Goal: Information Seeking & Learning: Find specific fact

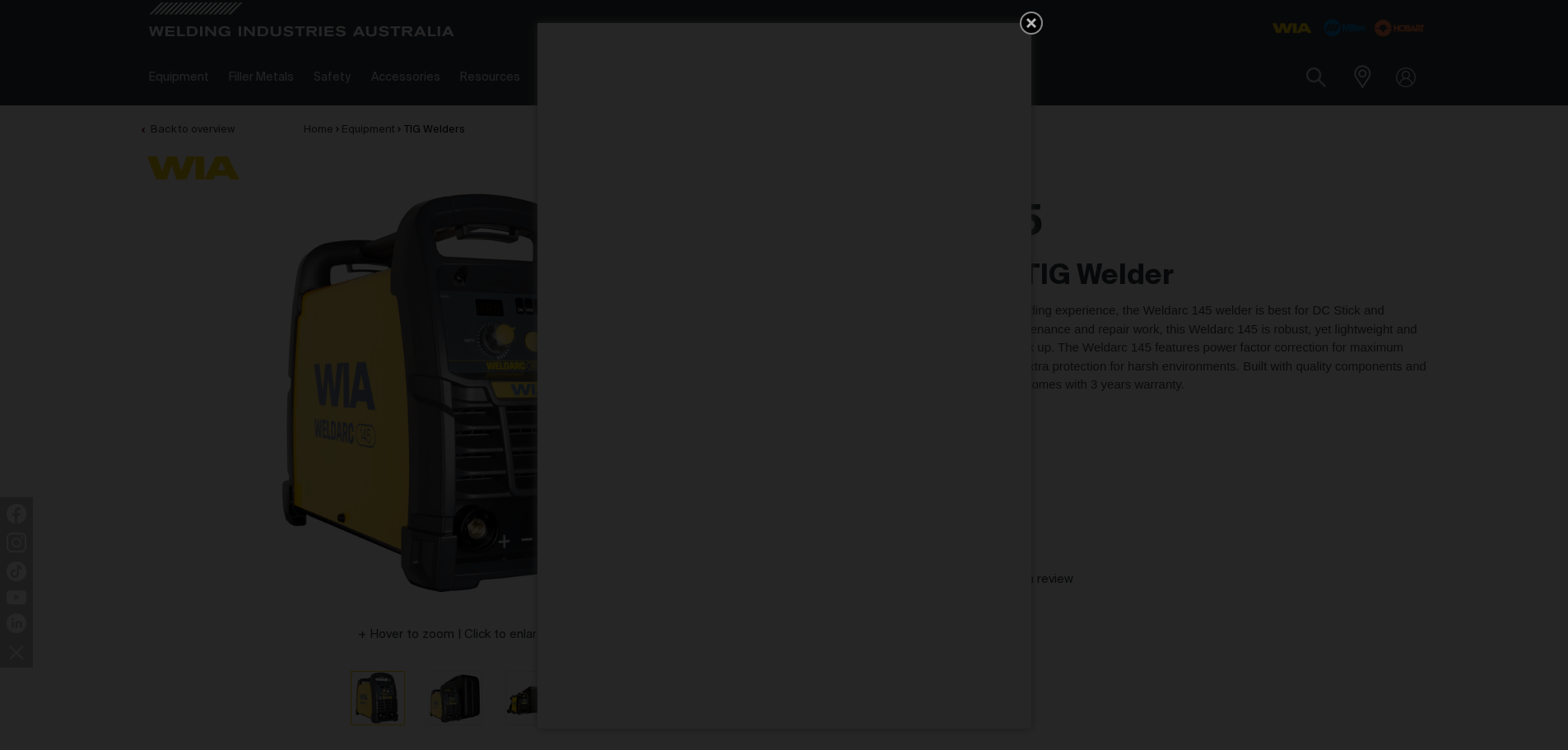
click at [1025, 21] on icon "Get 5 WIA Welding Guides Free!" at bounding box center [1031, 22] width 20 height 20
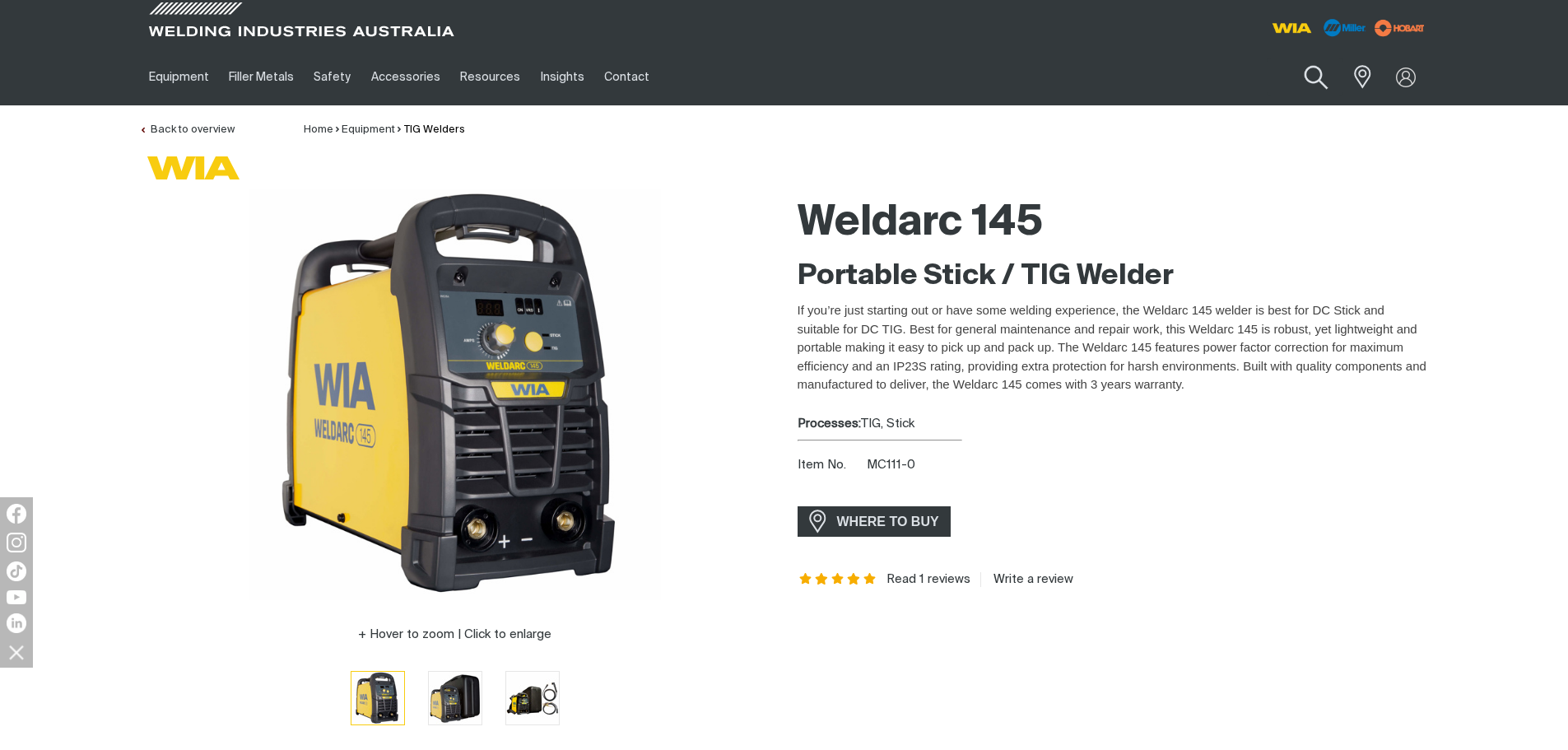
click at [1306, 72] on button "Search products" at bounding box center [1316, 78] width 67 height 47
click at [1282, 55] on button "Search products" at bounding box center [1316, 78] width 67 height 47
click at [1209, 78] on input "Search" at bounding box center [1216, 76] width 254 height 37
type input "145I"
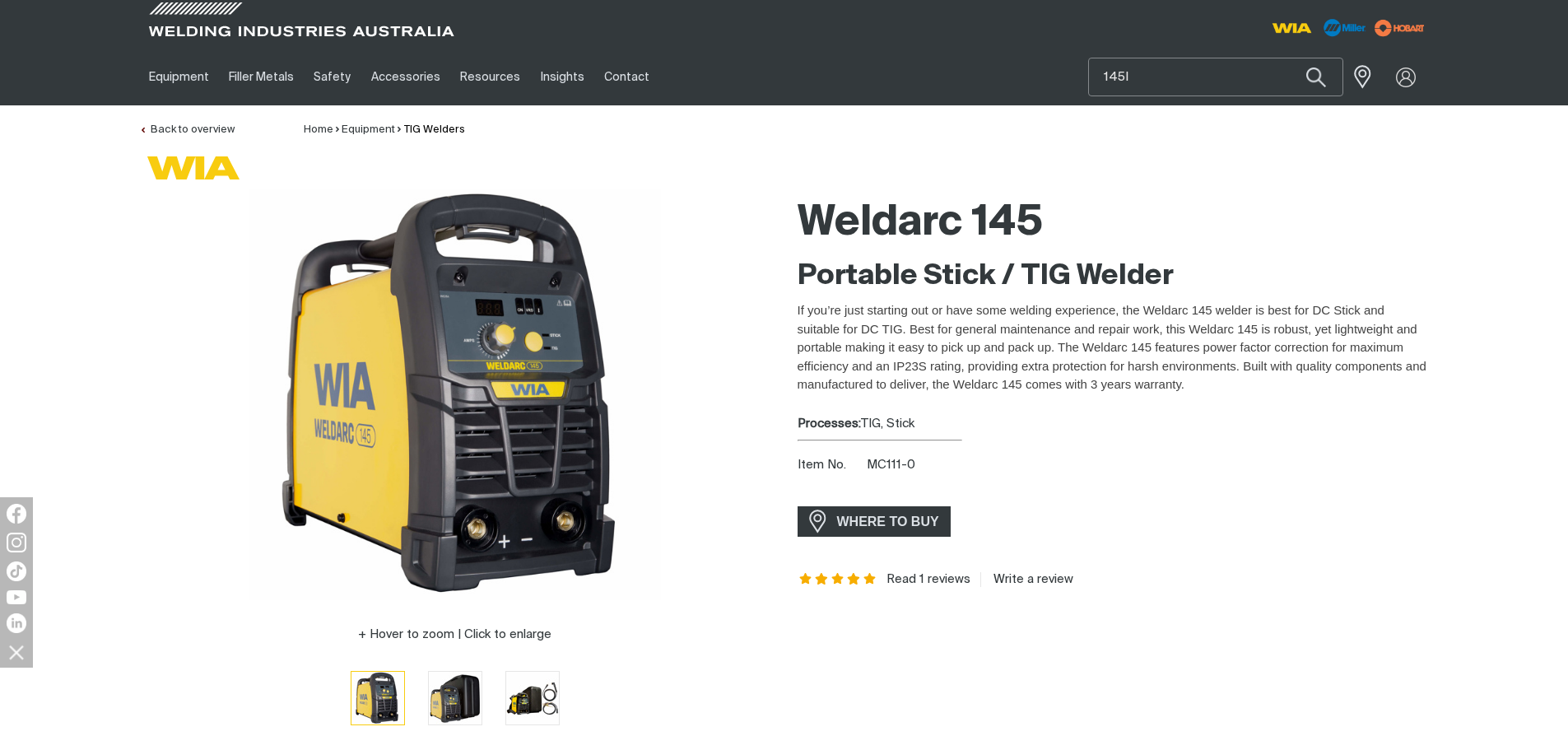
click at [1288, 57] on button "Search products" at bounding box center [1316, 76] width 56 height 38
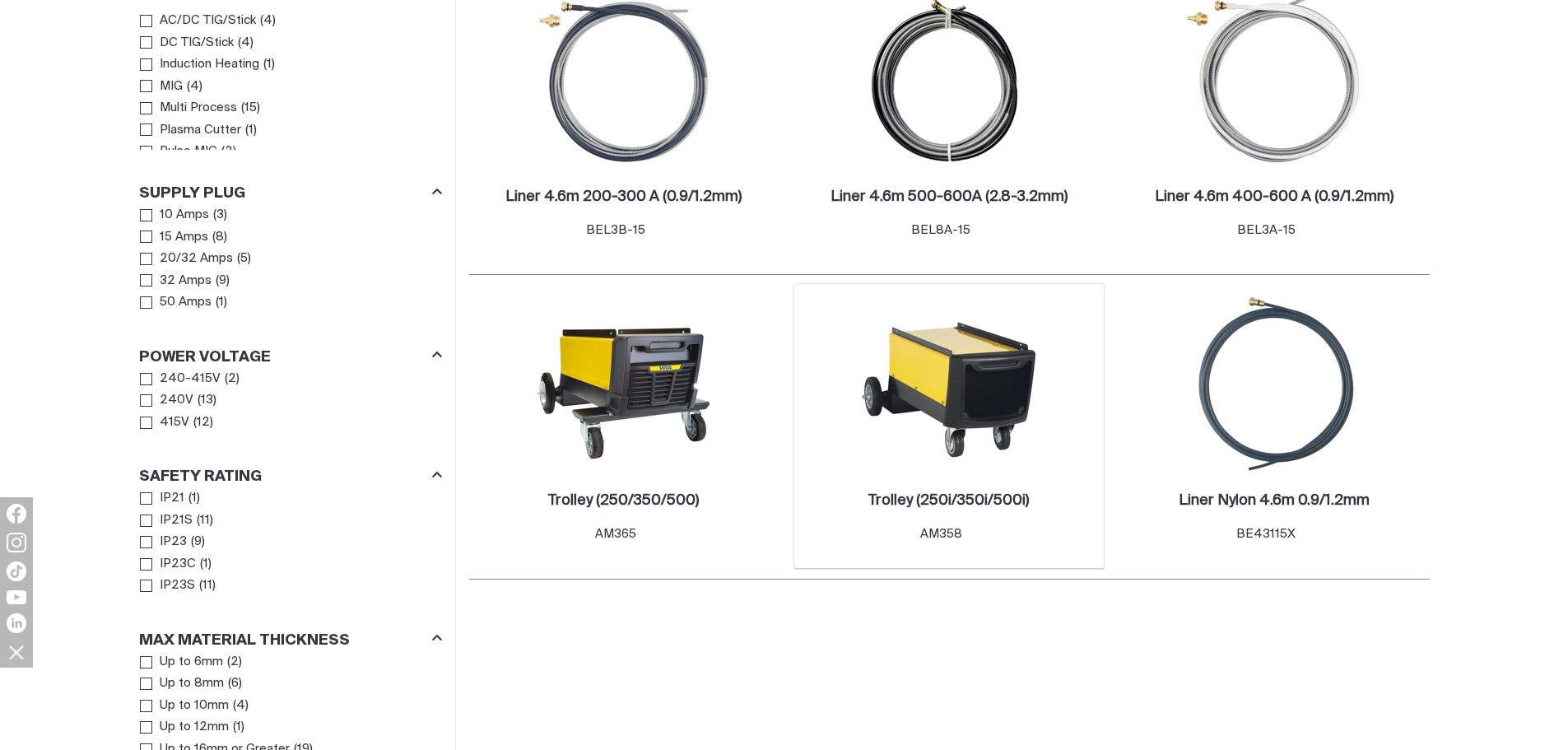
scroll to position [411, 0]
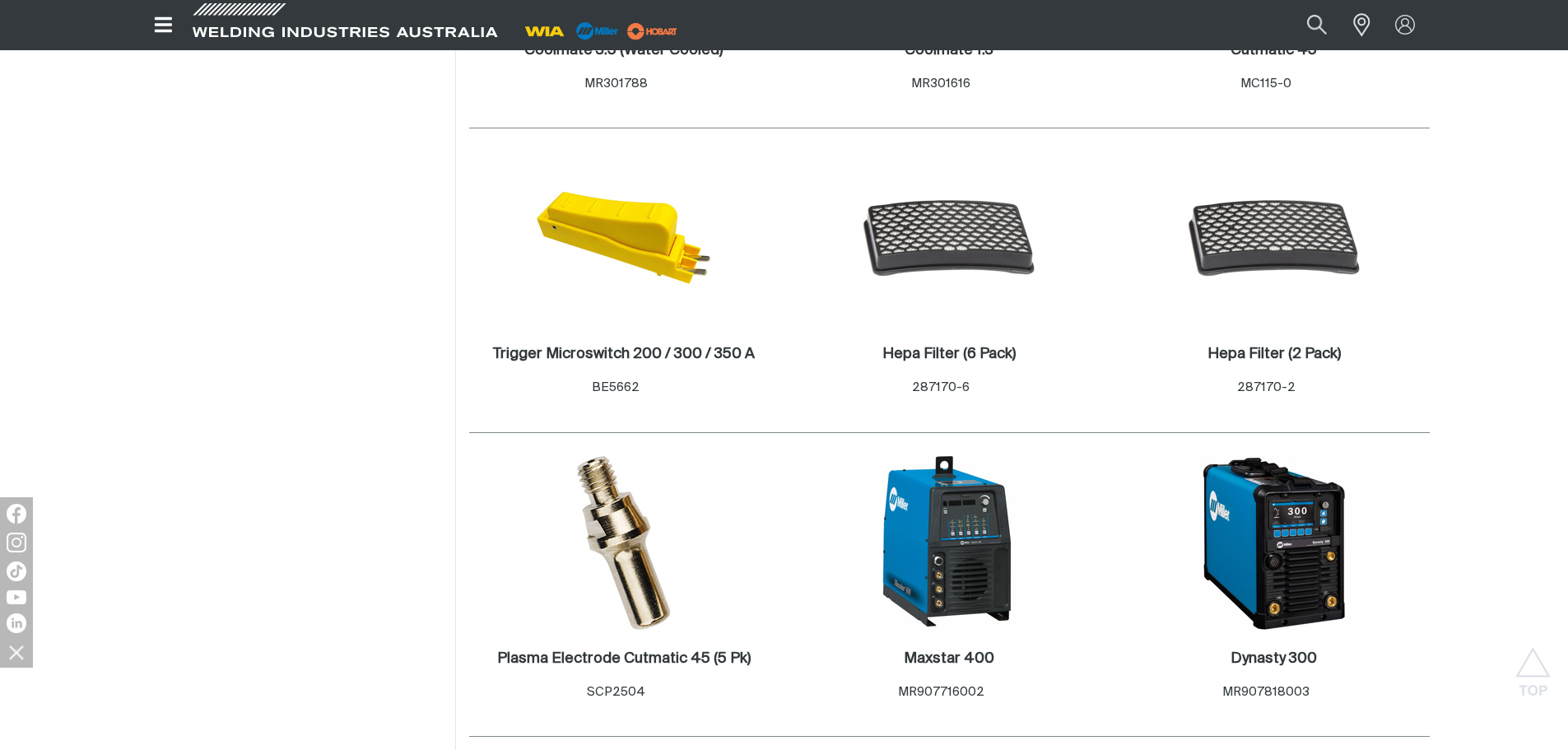
scroll to position [3053, 0]
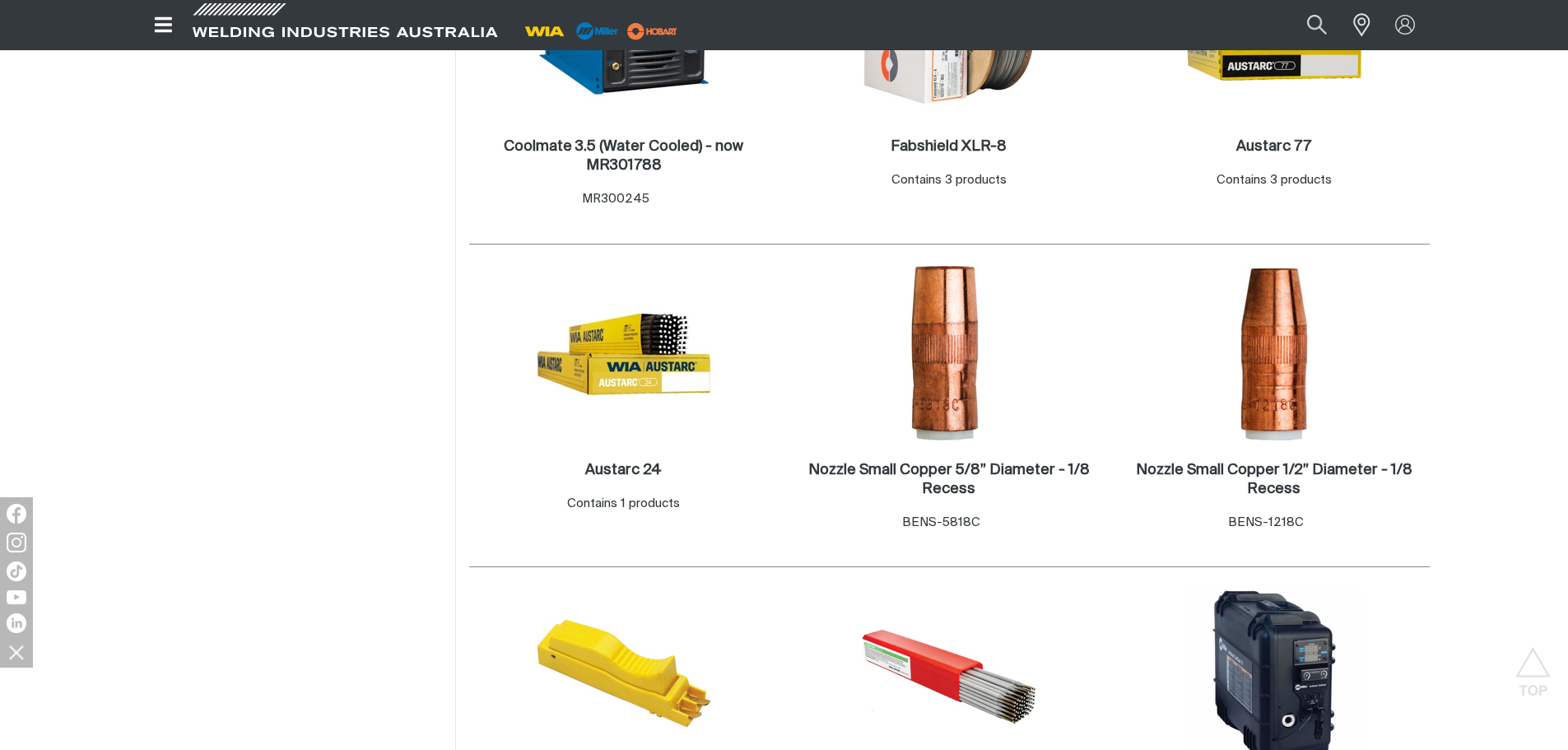
scroll to position [6095, 0]
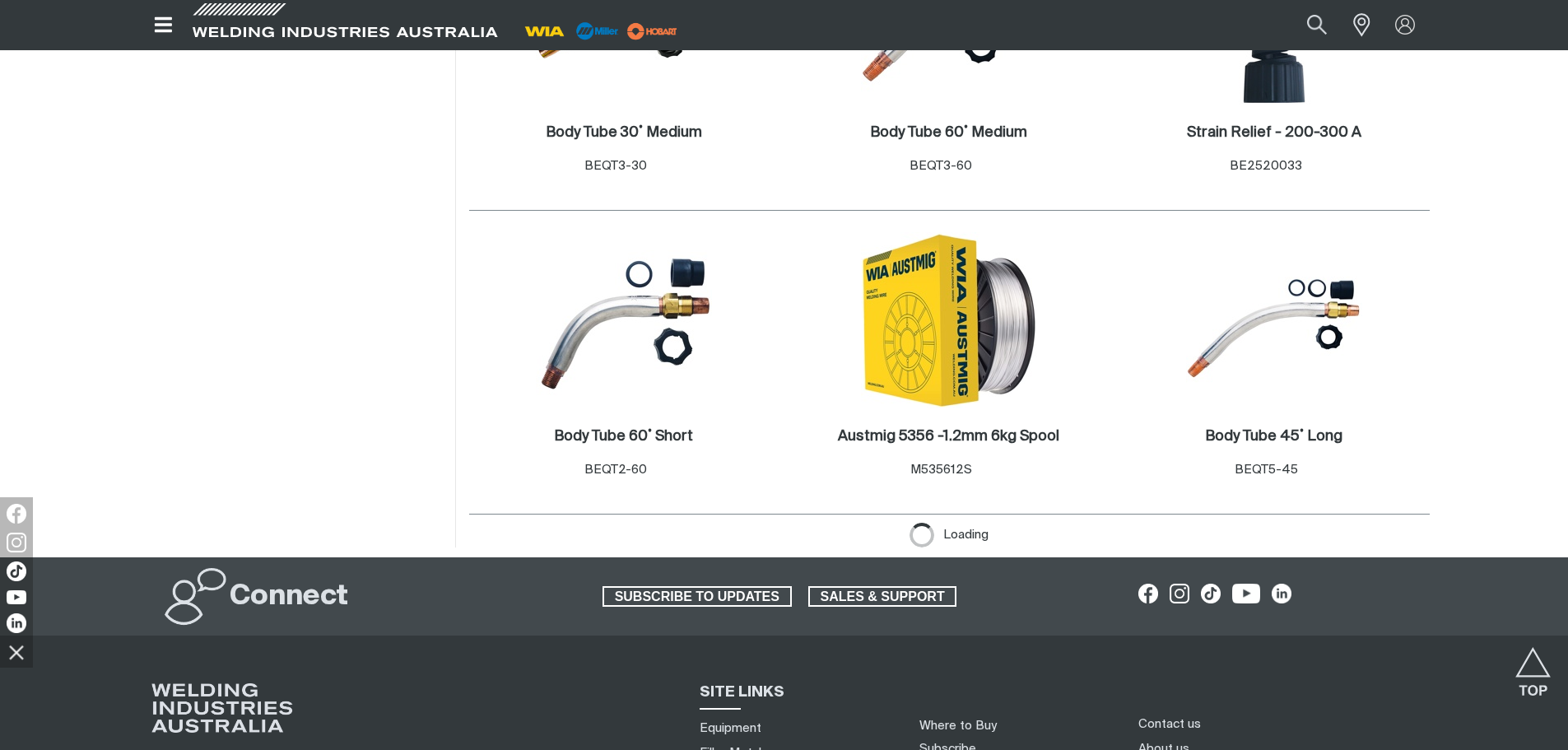
scroll to position [7495, 0]
